Goal: Information Seeking & Learning: Learn about a topic

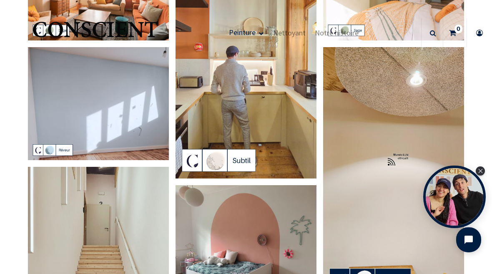
scroll to position [78, 0]
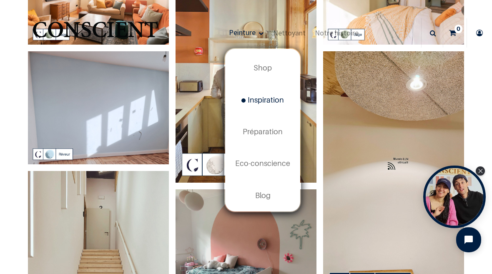
click at [271, 98] on span "Inspiration" at bounding box center [262, 99] width 43 height 9
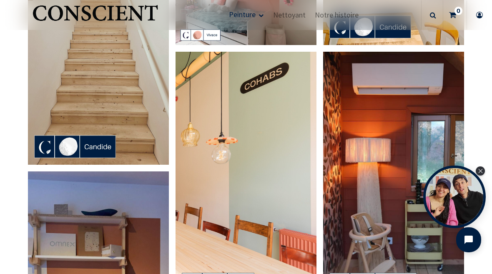
scroll to position [328, 0]
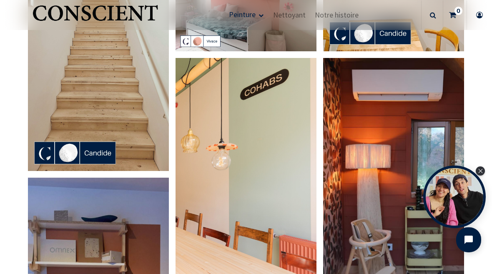
click at [378, 176] on img at bounding box center [393, 183] width 141 height 250
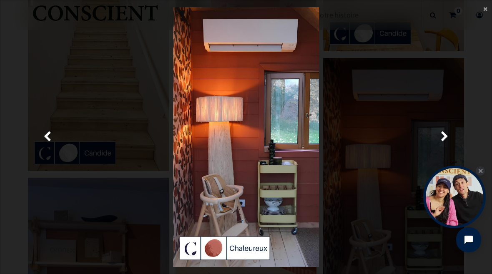
click at [250, 249] on img at bounding box center [246, 137] width 146 height 260
click at [210, 254] on img at bounding box center [246, 137] width 146 height 260
click at [486, 8] on span "×" at bounding box center [485, 8] width 4 height 11
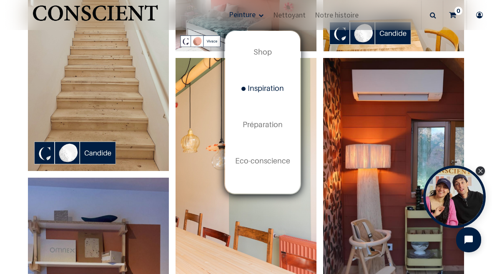
click at [264, 56] on span "Shop" at bounding box center [262, 52] width 18 height 9
click at [268, 52] on span "Shop" at bounding box center [262, 52] width 18 height 9
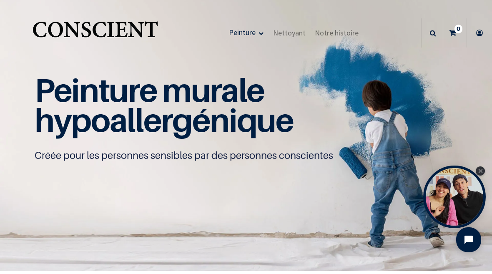
scroll to position [0, 0]
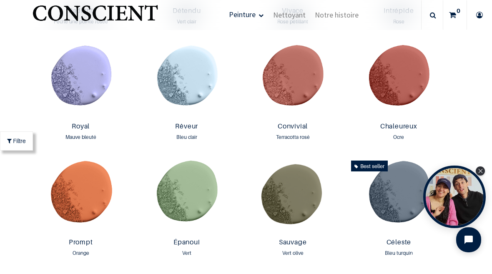
scroll to position [882, 0]
click at [90, 185] on img at bounding box center [81, 196] width 102 height 78
click at [403, 73] on img at bounding box center [399, 80] width 102 height 78
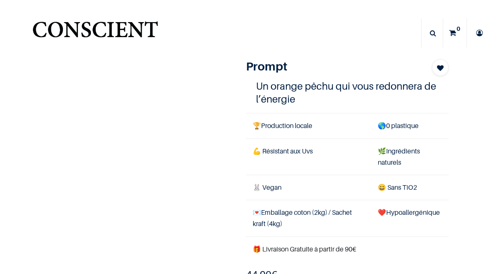
click at [121, 169] on div "1" at bounding box center [240, 207] width 430 height 297
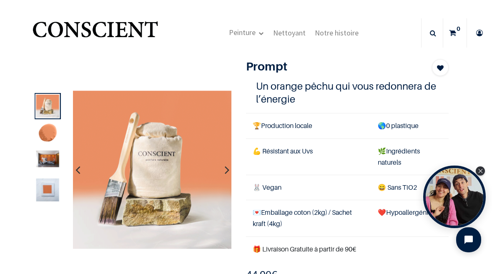
click at [50, 162] on img at bounding box center [47, 158] width 23 height 17
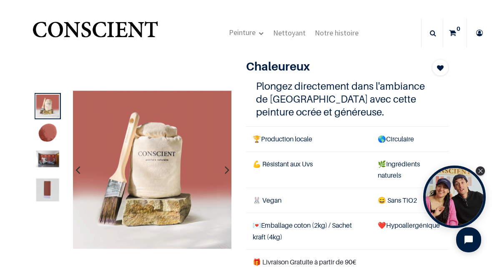
click at [46, 155] on img at bounding box center [47, 158] width 23 height 17
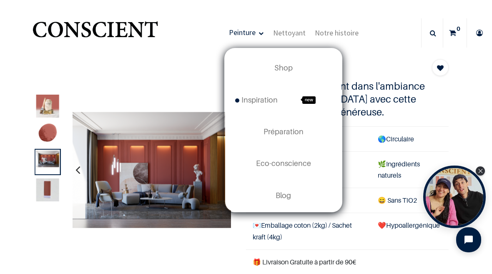
scroll to position [0, 0]
click at [291, 64] on span "Shop" at bounding box center [283, 67] width 18 height 9
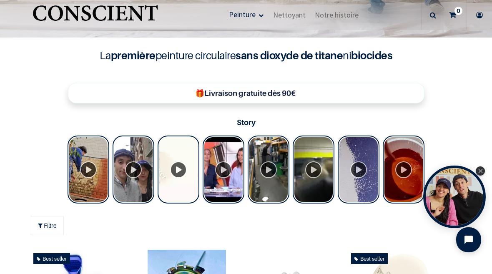
scroll to position [233, 0]
click at [402, 169] on div "Tolstoy Stories" at bounding box center [404, 169] width 42 height 68
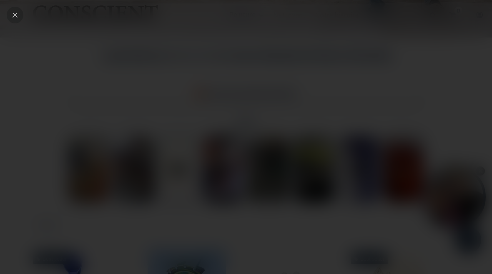
click at [17, 13] on icon "Close" at bounding box center [15, 15] width 5 height 5
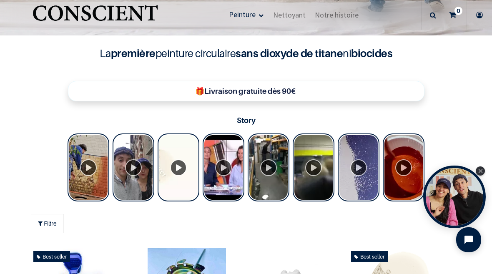
scroll to position [237, 0]
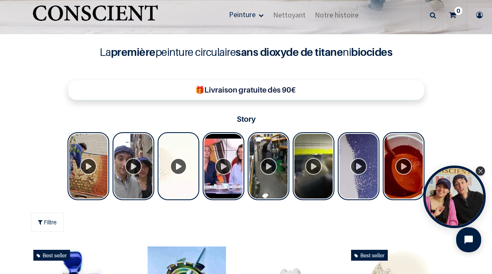
click at [407, 167] on div "Tolstoy Stories" at bounding box center [404, 166] width 42 height 68
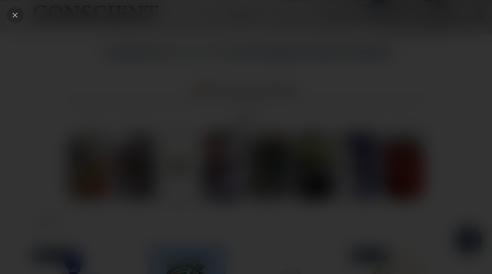
click at [12, 21] on div "Close" at bounding box center [15, 15] width 17 height 17
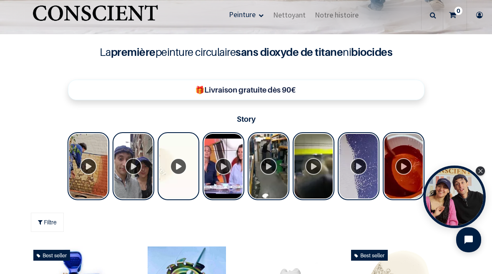
click at [346, 20] on link "Notre histoire" at bounding box center [336, 14] width 53 height 29
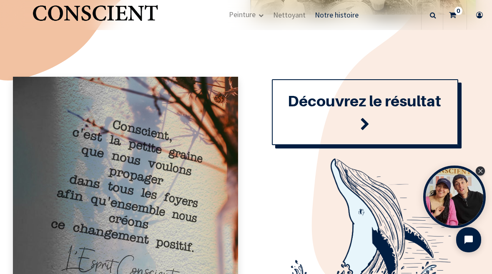
scroll to position [861, 0]
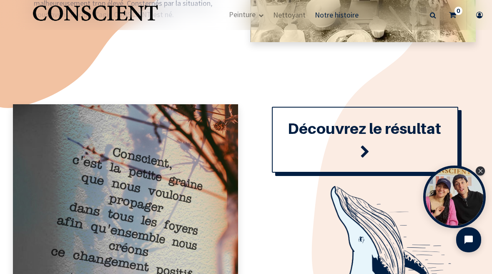
click at [364, 150] on span at bounding box center [365, 152] width 10 height 23
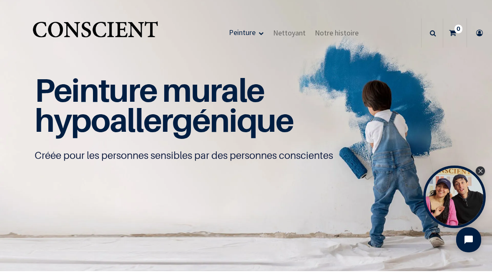
scroll to position [0, 0]
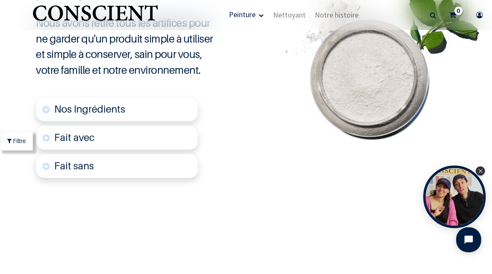
scroll to position [1762, 0]
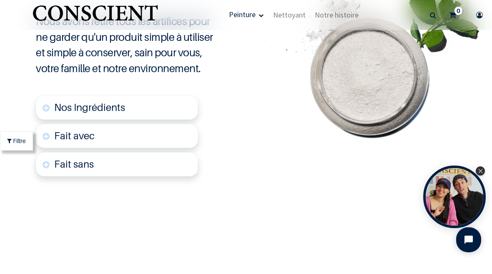
click at [138, 103] on link "Nos Ingrédients" at bounding box center [117, 107] width 162 height 24
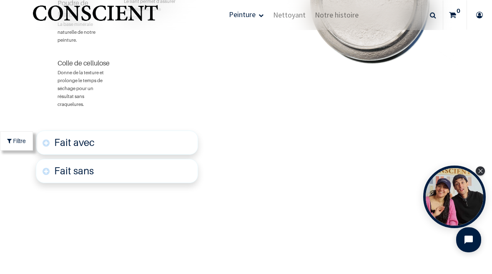
scroll to position [1918, 0]
click at [140, 141] on link "Fait avec" at bounding box center [117, 142] width 162 height 24
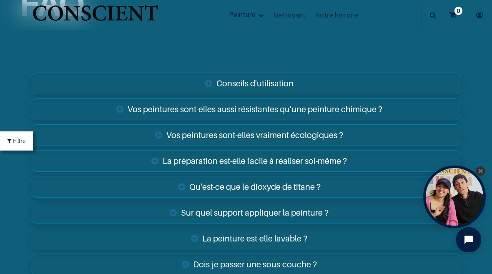
scroll to position [2876, 0]
click at [255, 76] on link "Conseils d'utilisation" at bounding box center [246, 84] width 430 height 22
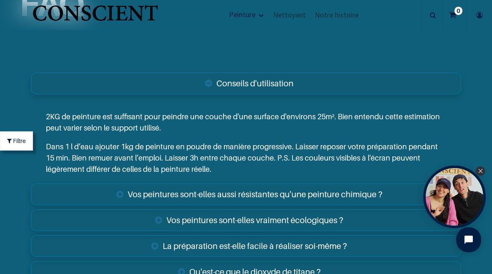
click at [207, 73] on link "Conseils d'utilisation" at bounding box center [246, 84] width 430 height 22
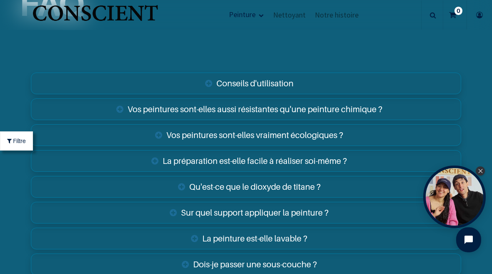
click at [288, 262] on link "Dois-je passer une sous-couche ?" at bounding box center [246, 264] width 430 height 22
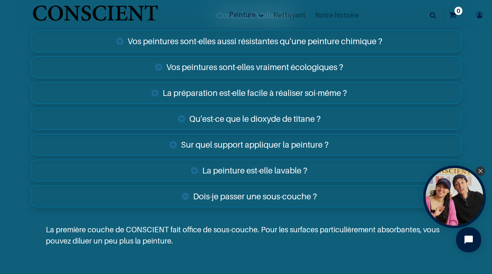
scroll to position [2967, 0]
click at [231, 194] on link "Dois-je passer une sous-couche ?" at bounding box center [246, 197] width 430 height 22
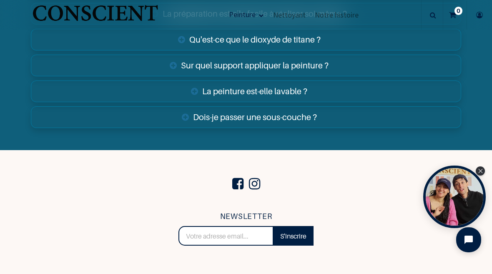
scroll to position [3046, 0]
click at [252, 120] on link "Dois-je passer une sous-couche ?" at bounding box center [246, 117] width 430 height 22
